Goal: Find specific page/section: Find specific page/section

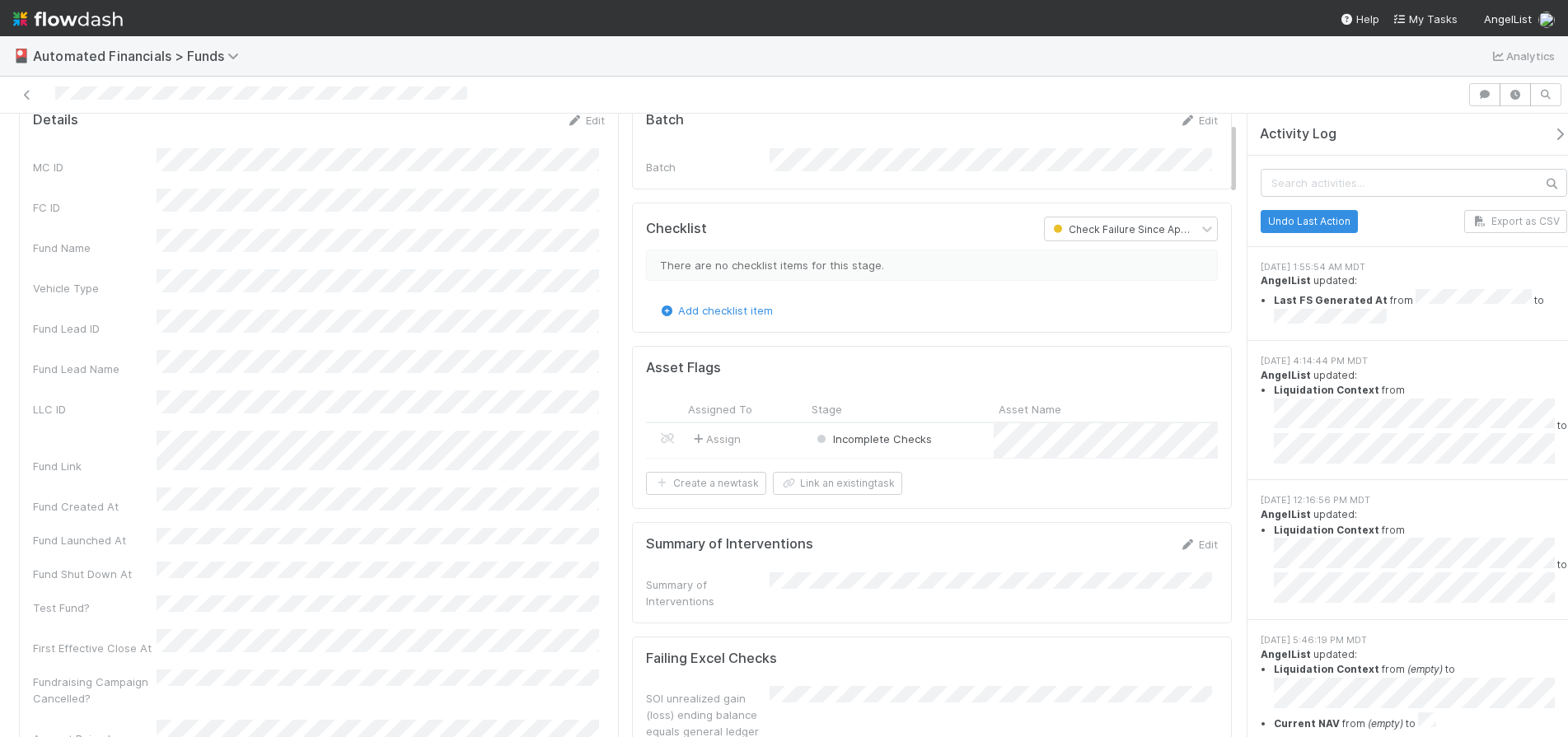
scroll to position [74, 0]
click at [24, 90] on icon at bounding box center [27, 95] width 16 height 11
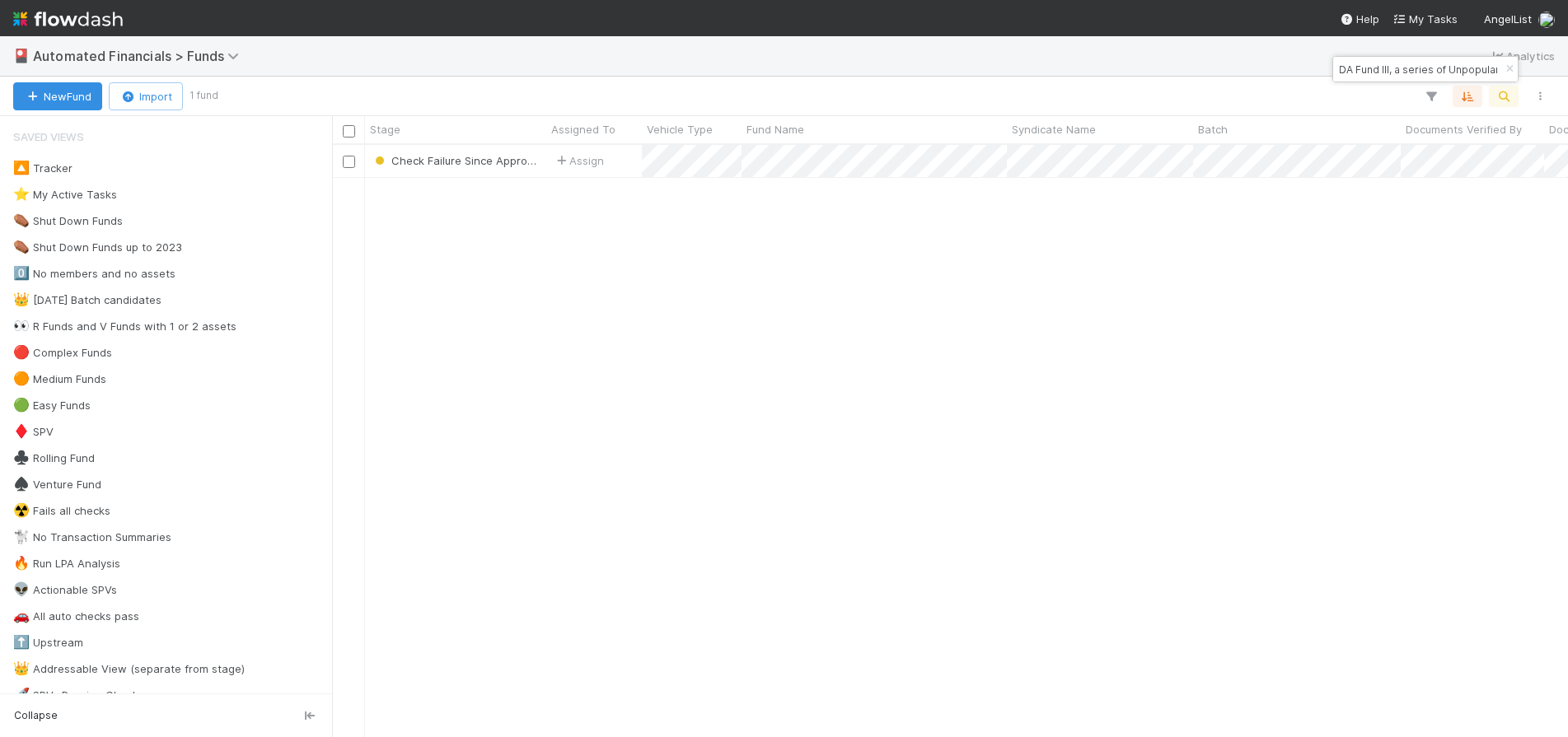
scroll to position [580, 1223]
click at [1506, 67] on icon "button" at bounding box center [1509, 69] width 16 height 10
click at [1501, 98] on icon "button" at bounding box center [1504, 96] width 16 height 14
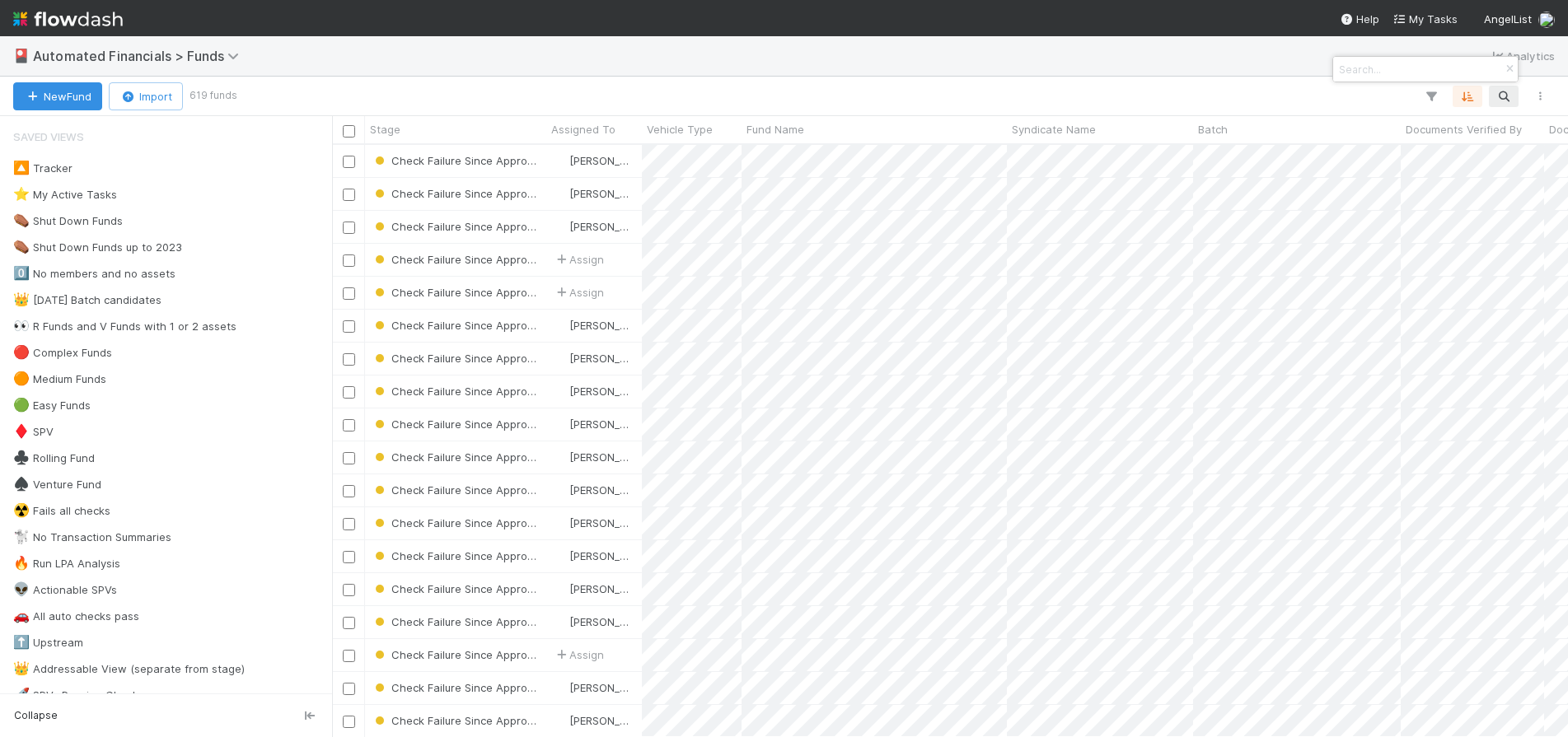
paste input "TA0 Fund I, a series of Roll Up Vehicles, LP"
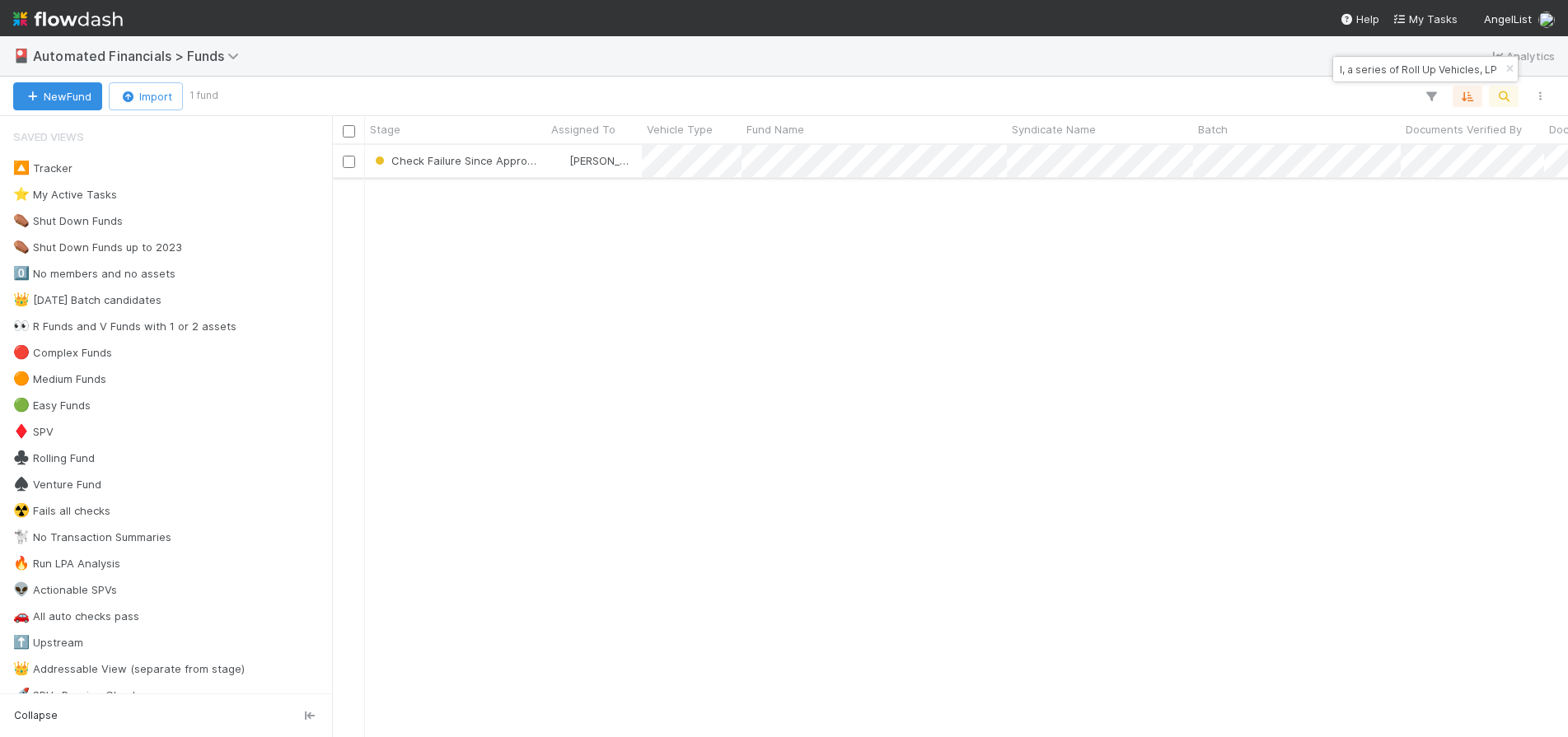
type input "TA0 Fund I, a series of Roll Up Vehicles, LP"
